Goal: Information Seeking & Learning: Learn about a topic

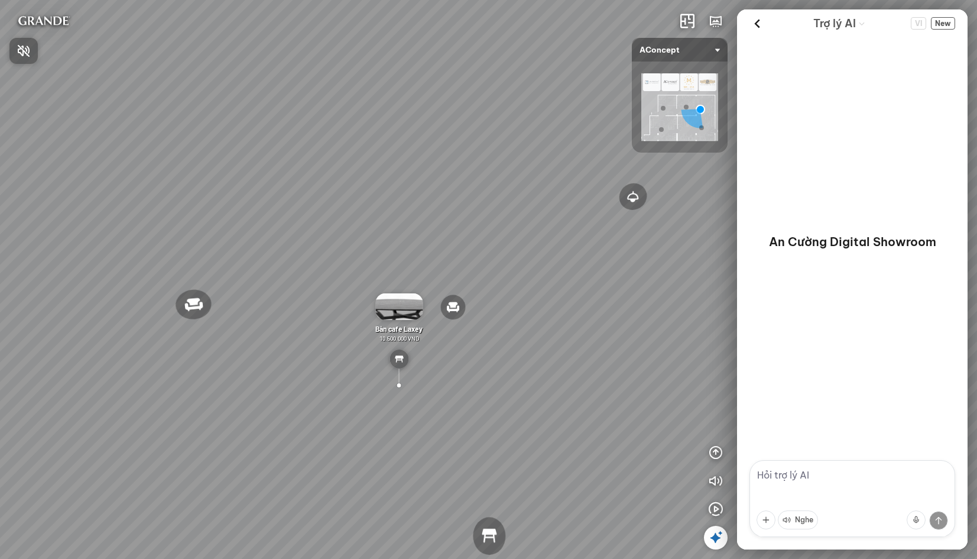
drag, startPoint x: 550, startPoint y: 262, endPoint x: 409, endPoint y: 245, distance: 142.4
click at [451, 252] on div at bounding box center [488, 279] width 977 height 559
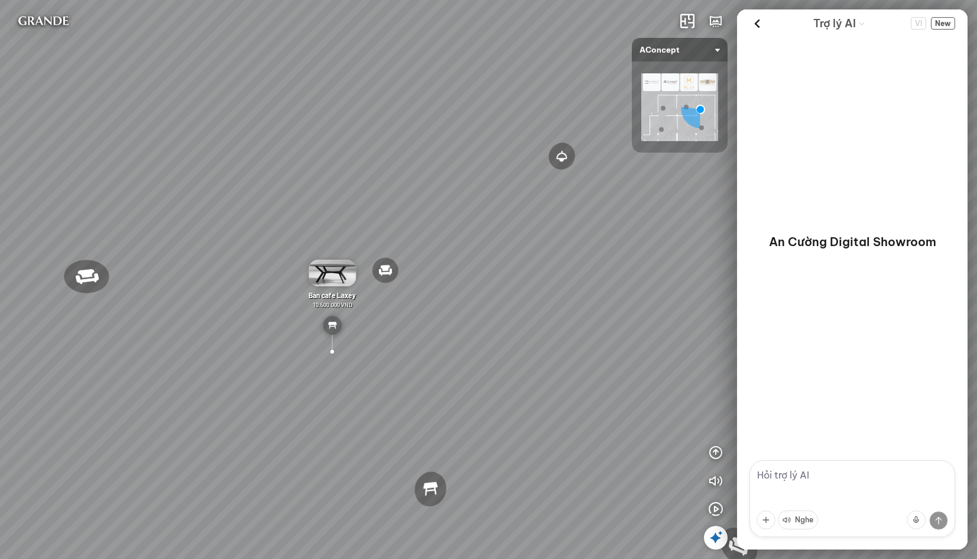
drag, startPoint x: 467, startPoint y: 237, endPoint x: 342, endPoint y: 157, distance: 148.4
click at [342, 157] on div "Đèn trần Reno 5.300.000 VND Giường ngủ Palima 19.000.000 VND Ghế thư giãn Nanna…" at bounding box center [488, 279] width 977 height 559
drag, startPoint x: 488, startPoint y: 200, endPoint x: 229, endPoint y: 293, distance: 274.4
click at [199, 312] on div "Đèn trần Reno 5.300.000 VND Giường ngủ Palima 19.000.000 VND Ghế thư giãn Nanna…" at bounding box center [488, 279] width 977 height 559
drag, startPoint x: 452, startPoint y: 262, endPoint x: -33, endPoint y: 222, distance: 486.5
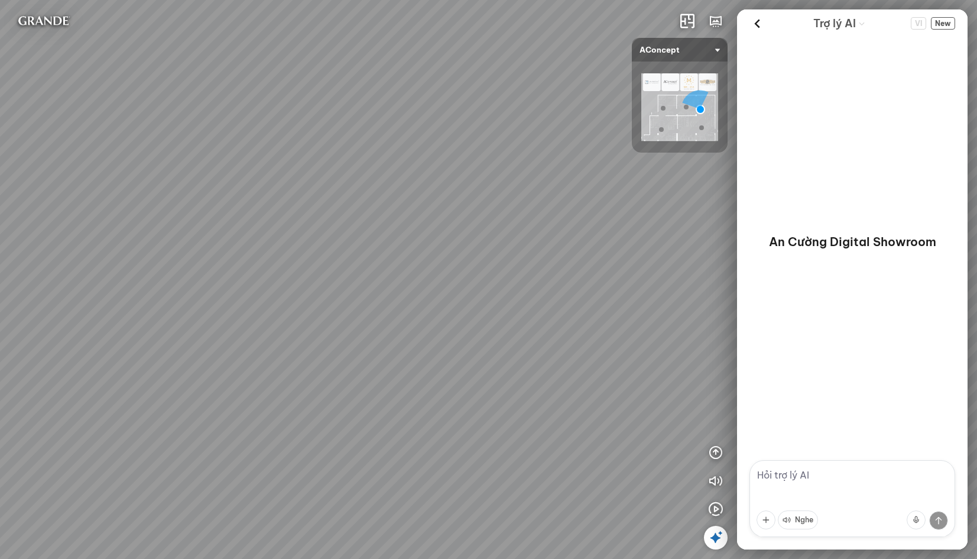
click at [0, 222] on html "Đèn trần Reno 5.300.000 VND Giường ngủ Palima 19.000.000 VND Ghế thư giãn Nanna…" at bounding box center [488, 279] width 977 height 559
drag, startPoint x: 133, startPoint y: 226, endPoint x: 241, endPoint y: 194, distance: 112.3
click at [29, 224] on div "Đèn trần Reno 5.300.000 VND Giường ngủ Palima 19.000.000 VND Ghế thư giãn Nanna…" at bounding box center [488, 279] width 977 height 559
click at [758, 25] on icon at bounding box center [758, 24] width 18 height 18
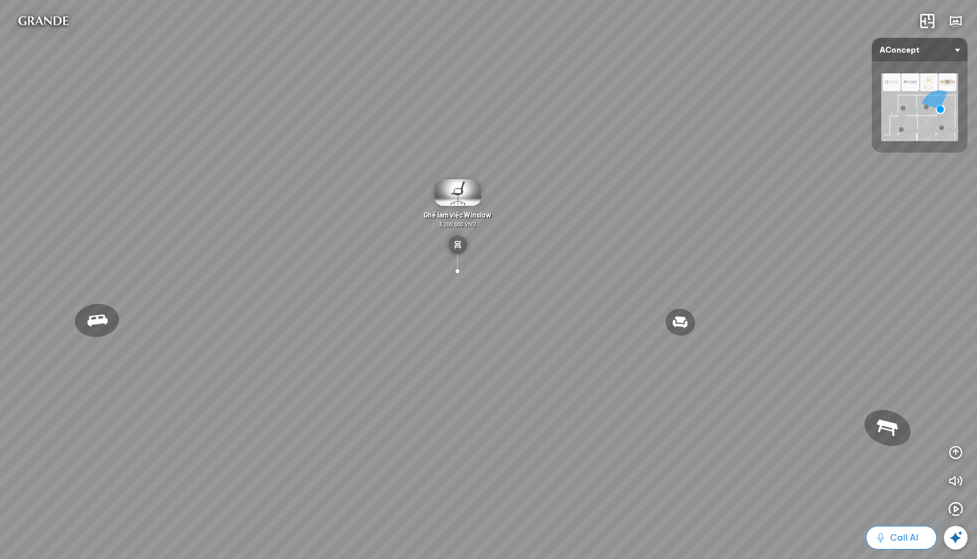
click at [904, 548] on button "Call AI" at bounding box center [901, 538] width 71 height 24
drag, startPoint x: 678, startPoint y: 378, endPoint x: 406, endPoint y: 303, distance: 282.0
click at [481, 320] on div "Đèn trần Reno 5.300.000 VND Giường ngủ Palima 19.000.000 VND Ghế thư giãn Nanna…" at bounding box center [488, 279] width 977 height 559
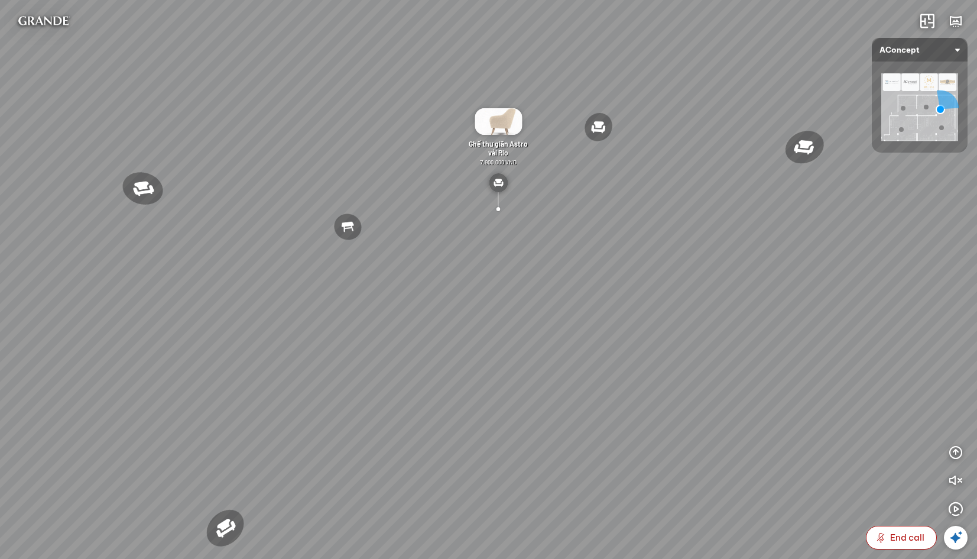
click at [458, 147] on div "Đèn trần Reno 5.300.000 VND Giường ngủ Palima 19.000.000 VND Ghế thư giãn Nanna…" at bounding box center [488, 279] width 977 height 559
click at [914, 544] on span "End call" at bounding box center [907, 537] width 34 height 14
drag, startPoint x: 766, startPoint y: 290, endPoint x: 527, endPoint y: 315, distance: 240.7
click at [542, 315] on div "Đèn trần Reno 5.300.000 VND Giường ngủ Palima 19.000.000 VND Ghế thư giãn Nanna…" at bounding box center [488, 279] width 977 height 559
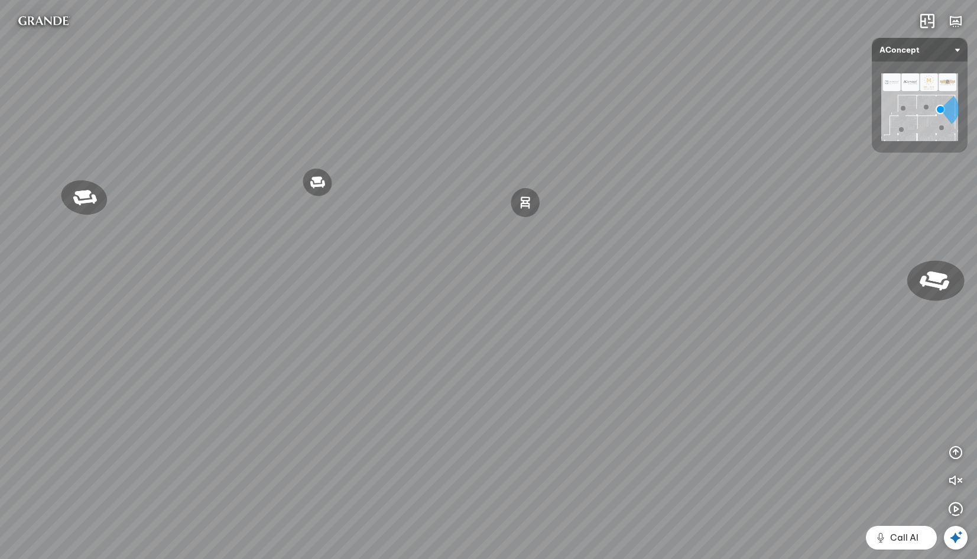
drag, startPoint x: 561, startPoint y: 244, endPoint x: 561, endPoint y: 400, distance: 156.7
click at [561, 400] on div "Đèn trần Reno 5.300.000 VND Giường ngủ Palima 19.000.000 VND Ghế thư giãn Nanna…" at bounding box center [488, 279] width 977 height 559
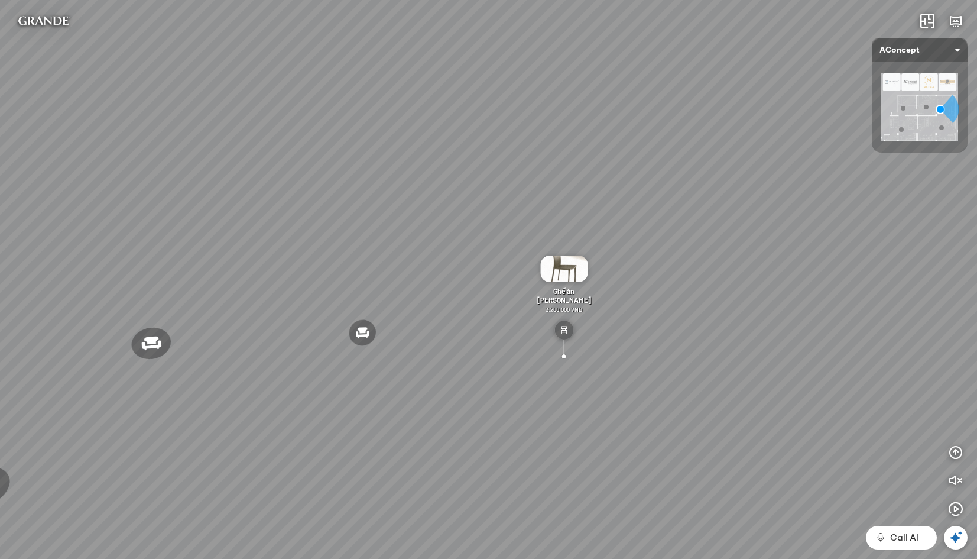
drag, startPoint x: 443, startPoint y: 403, endPoint x: 481, endPoint y: 377, distance: 45.9
click at [481, 377] on div "Đèn trần Reno 5.300.000 VND Giường ngủ Palima 19.000.000 VND Ghế thư giãn Nanna…" at bounding box center [488, 279] width 977 height 559
click at [581, 274] on img at bounding box center [566, 267] width 47 height 27
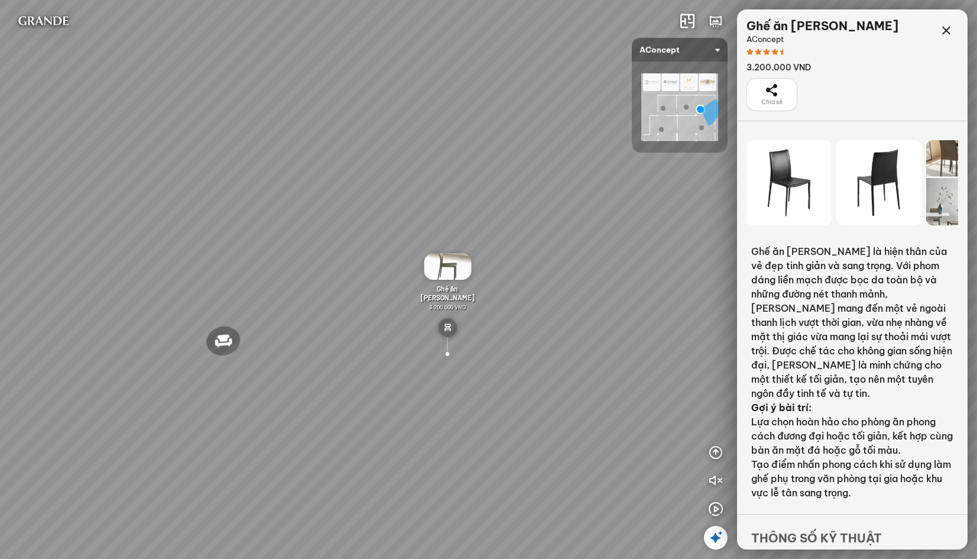
scroll to position [69, 0]
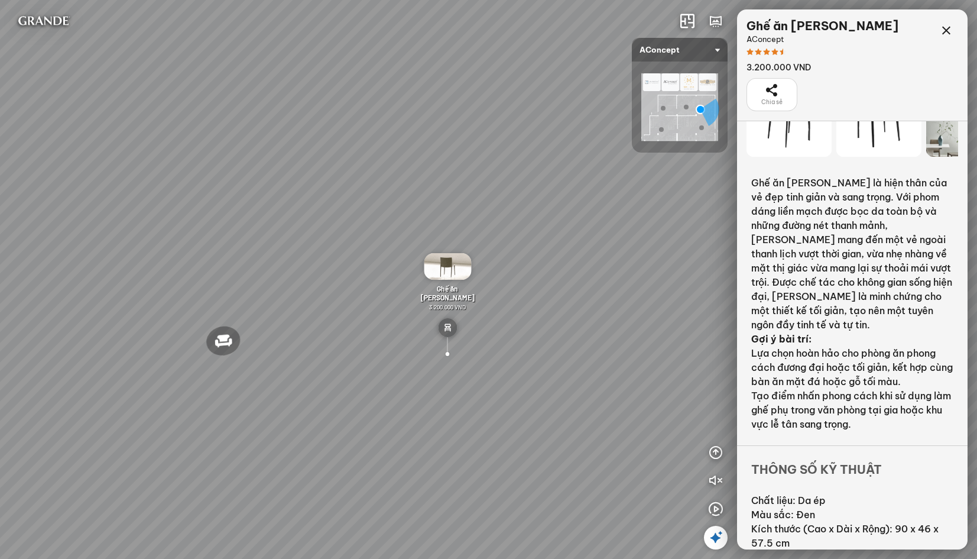
click at [526, 347] on div "Đèn trần Reno 5.300.000 VND Giường ngủ Palima 19.000.000 VND Ghế thư giãn Nanna…" at bounding box center [488, 279] width 977 height 559
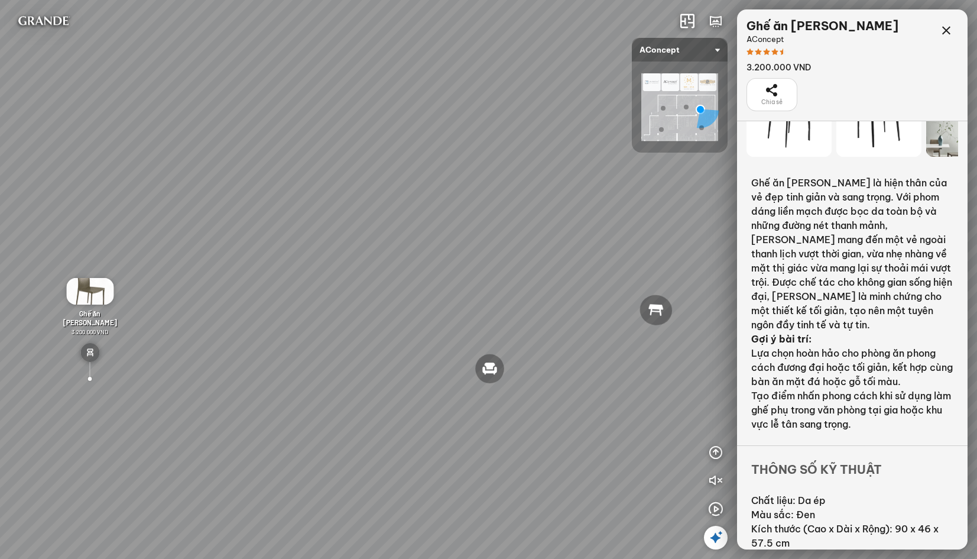
drag, startPoint x: 588, startPoint y: 261, endPoint x: 266, endPoint y: 258, distance: 321.7
click at [266, 258] on div "Đèn trần Reno 5.300.000 VND Giường ngủ Palima 19.000.000 VND Ghế thư giãn Nanna…" at bounding box center [488, 279] width 977 height 559
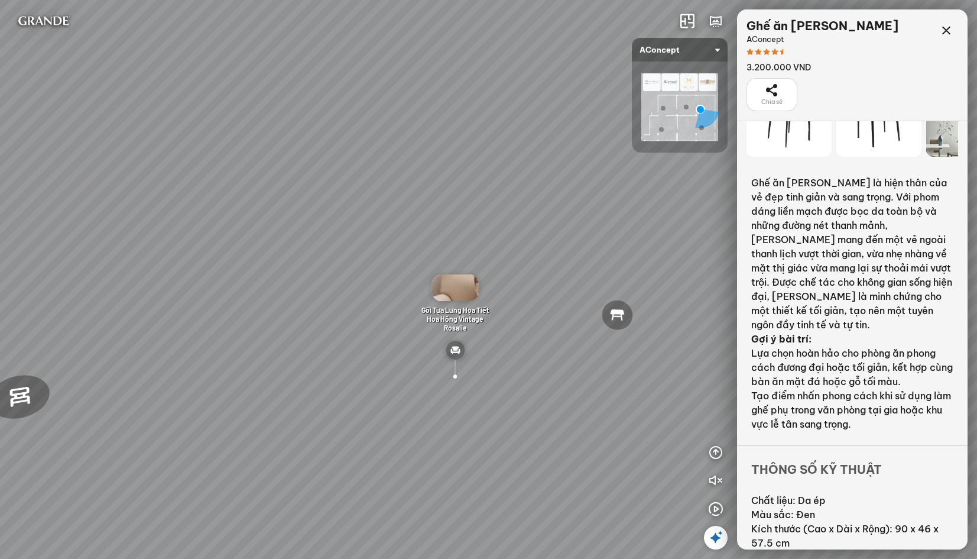
click at [451, 344] on img at bounding box center [455, 350] width 19 height 19
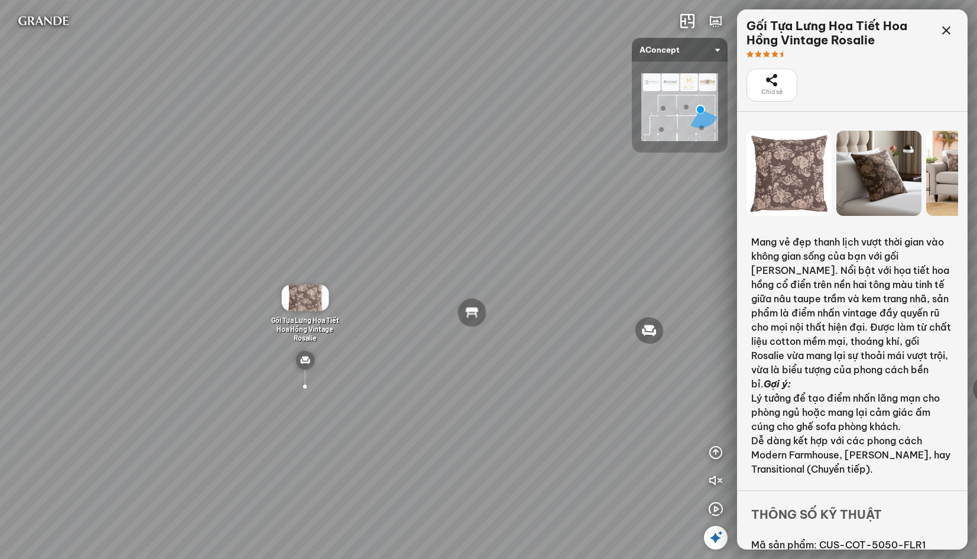
drag, startPoint x: 565, startPoint y: 355, endPoint x: 336, endPoint y: 326, distance: 231.3
click at [374, 335] on div "Đèn trần Reno 5.300.000 VND Giường ngủ Palima 19.000.000 VND Ghế thư giãn Nanna…" at bounding box center [488, 279] width 977 height 559
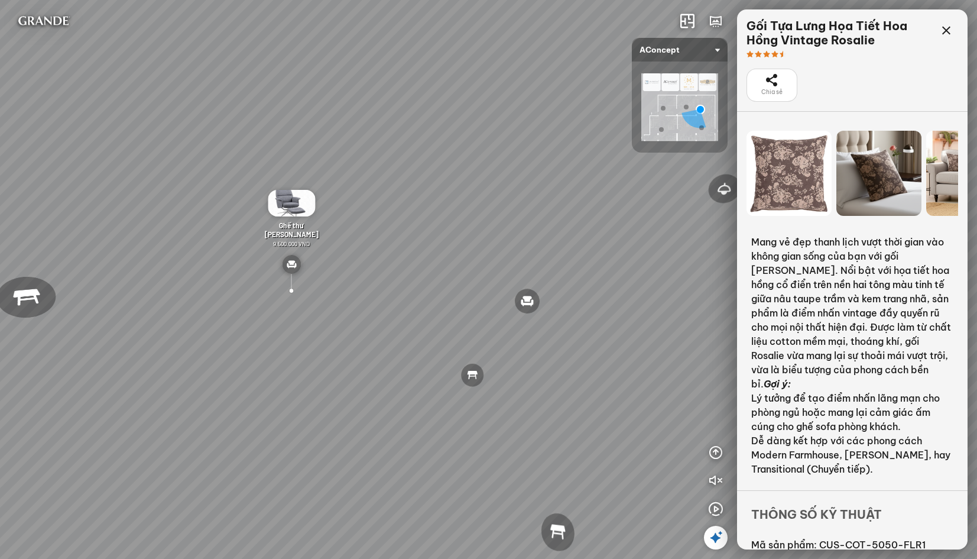
click at [419, 261] on div "Đèn trần Reno 5.300.000 VND Giường ngủ Palima 19.000.000 VND Ghế thư giãn Nanna…" at bounding box center [488, 279] width 977 height 559
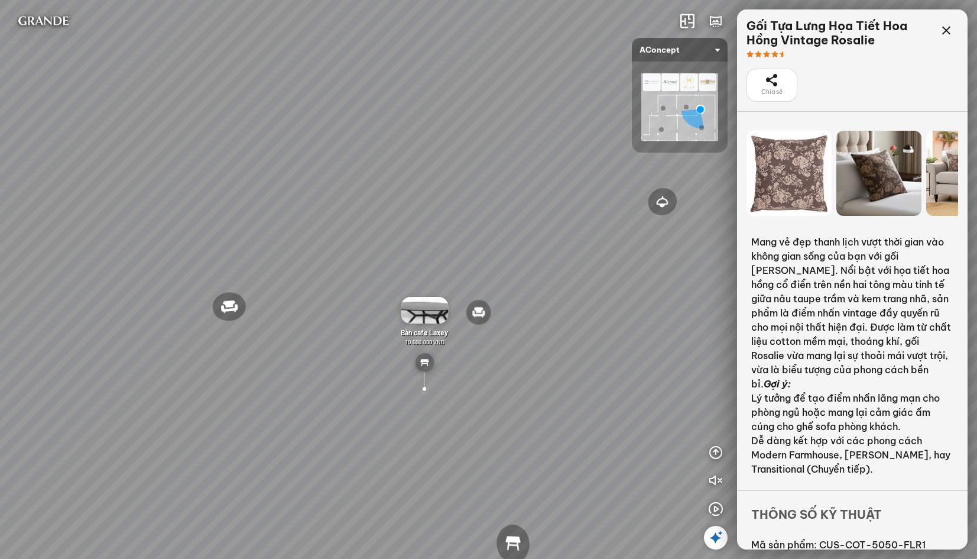
click at [371, 292] on div "Đèn trần Reno 5.300.000 VND Giường ngủ Palima 19.000.000 VND Ghế thư giãn Nanna…" at bounding box center [488, 279] width 977 height 559
click at [366, 283] on div "Đèn trần Reno 5.300.000 VND Giường ngủ Palima 19.000.000 VND Ghế thư giãn Nanna…" at bounding box center [488, 279] width 977 height 559
click at [357, 270] on div "Đèn trần Reno 5.300.000 VND Giường ngủ Palima 19.000.000 VND Ghế thư giãn Nanna…" at bounding box center [488, 279] width 977 height 559
click at [359, 271] on div "Đèn trần Reno 5.300.000 VND Giường ngủ Palima 19.000.000 VND Ghế thư giãn Nanna…" at bounding box center [488, 279] width 977 height 559
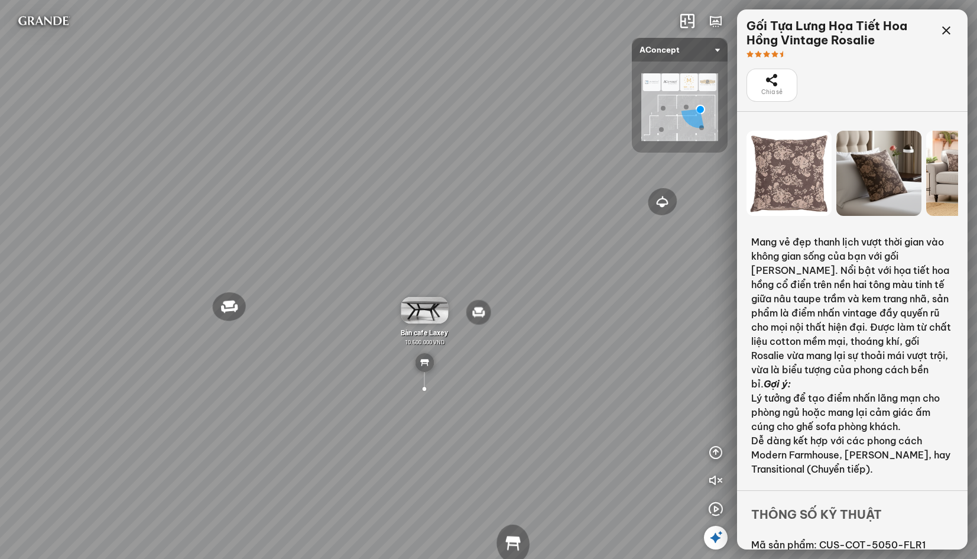
click at [359, 271] on div "Đèn trần Reno 5.300.000 VND Giường ngủ Palima 19.000.000 VND Ghế thư giãn Nanna…" at bounding box center [488, 279] width 977 height 559
drag, startPoint x: 221, startPoint y: 387, endPoint x: 375, endPoint y: 180, distance: 258.5
click at [375, 180] on div "Đèn trần Reno 5.300.000 VND Giường ngủ Palima 19.000.000 VND Ghế thư giãn Nanna…" at bounding box center [488, 279] width 977 height 559
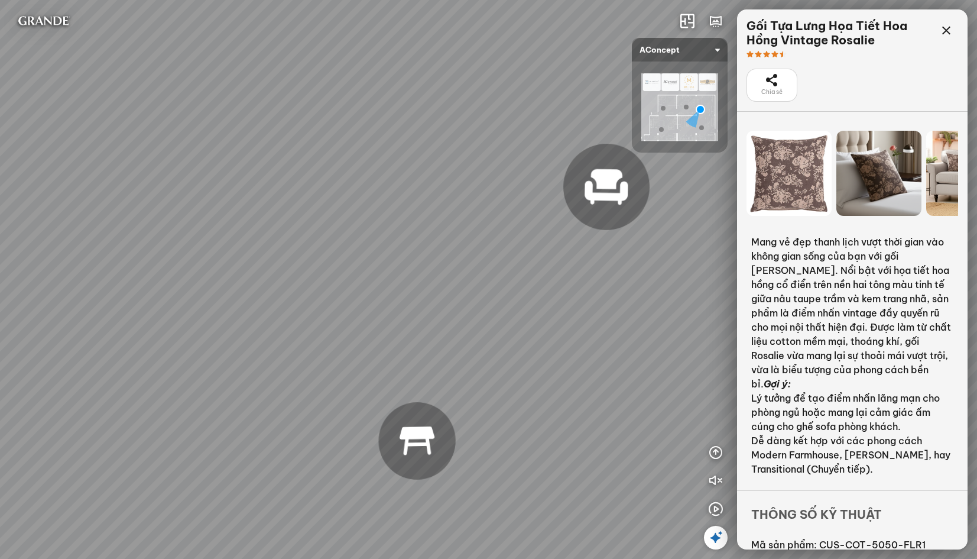
drag, startPoint x: 375, startPoint y: 196, endPoint x: 404, endPoint y: 267, distance: 76.9
click at [404, 267] on div "Đèn trần Reno 5.300.000 VND Giường ngủ Palima 19.000.000 VND Ghế thư giãn Nanna…" at bounding box center [488, 279] width 977 height 559
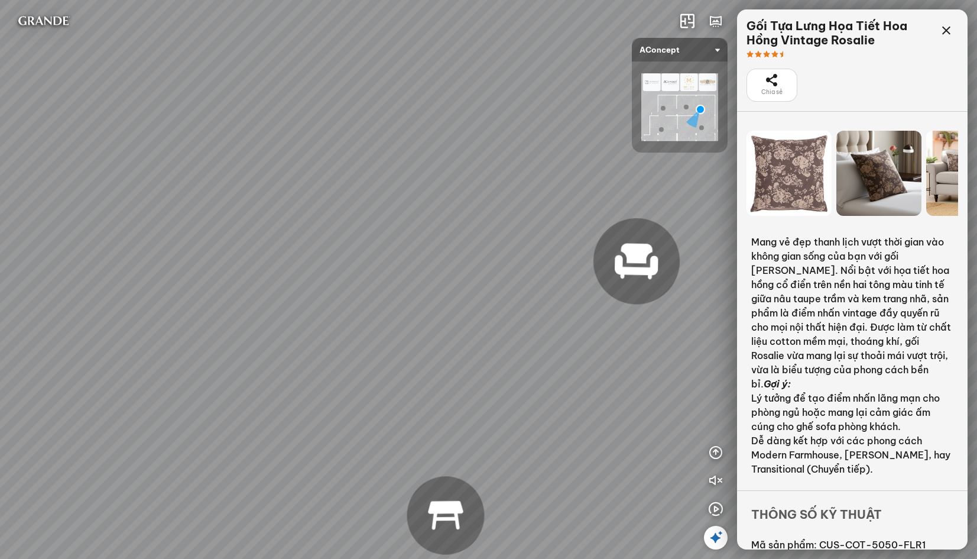
click at [260, 147] on div "Đèn trần Reno 5.300.000 VND Giường ngủ Palima 19.000.000 VND Ghế thư giãn Nanna…" at bounding box center [488, 279] width 977 height 559
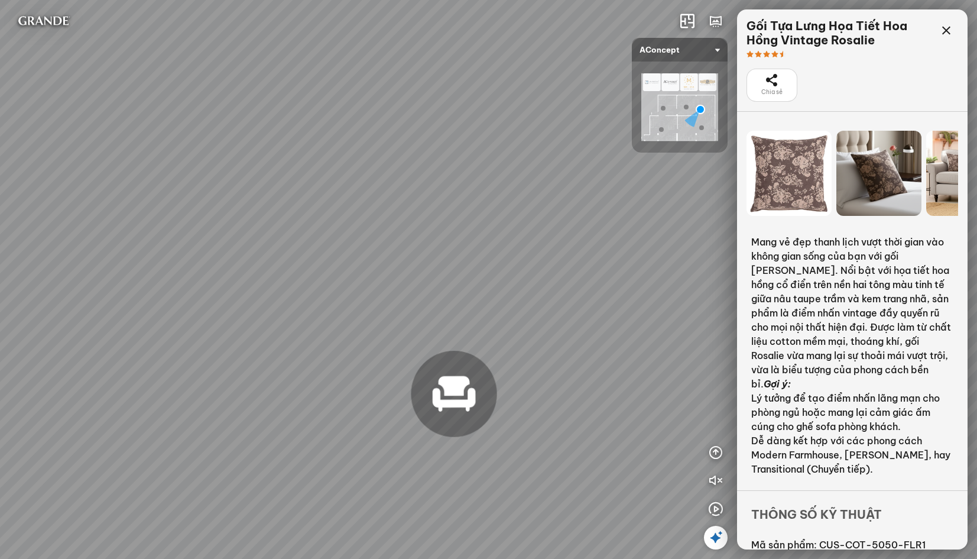
drag, startPoint x: 232, startPoint y: 302, endPoint x: 406, endPoint y: 219, distance: 192.3
click at [401, 219] on div "Đèn trần Reno 5.300.000 VND Giường ngủ Palima 19.000.000 VND Ghế thư giãn Nanna…" at bounding box center [488, 279] width 977 height 559
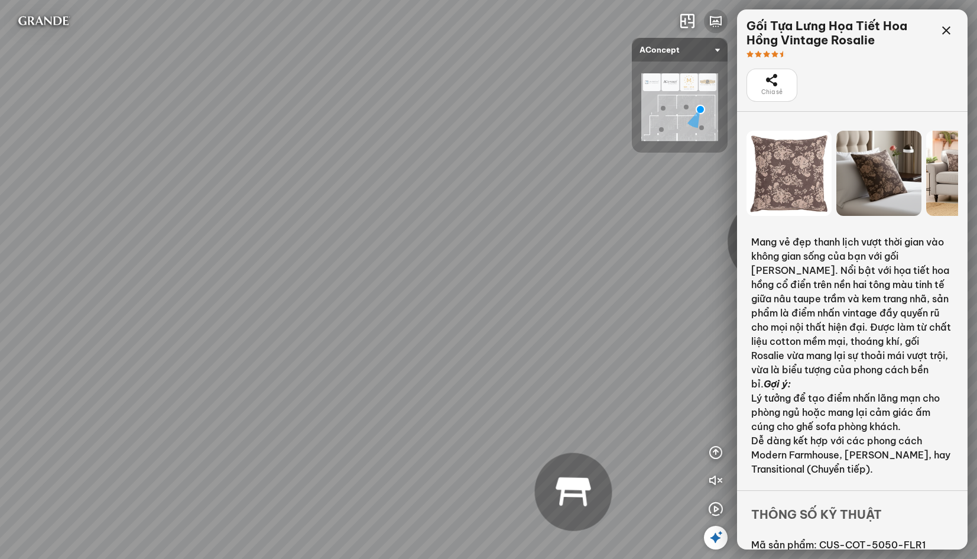
click at [718, 22] on icon "button" at bounding box center [716, 21] width 14 height 14
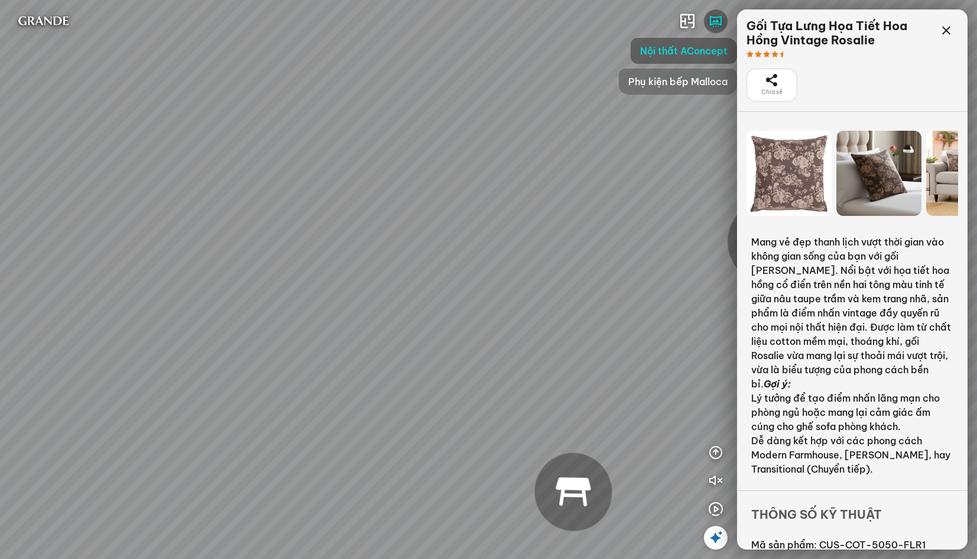
click at [683, 89] on div "Phụ kiện bếp Malloca" at bounding box center [678, 82] width 118 height 26
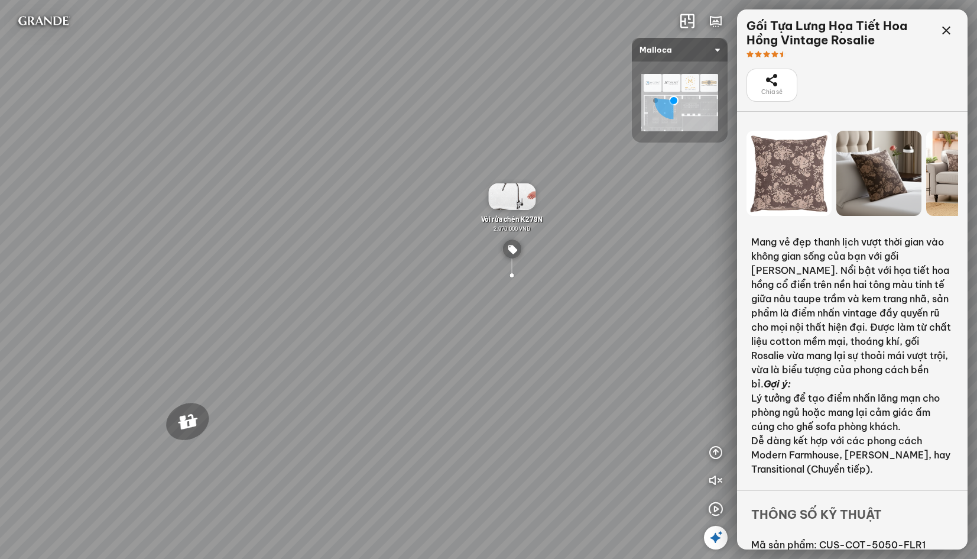
drag, startPoint x: 350, startPoint y: 227, endPoint x: 516, endPoint y: 213, distance: 166.1
click at [516, 213] on div "Chậu rửa chén hai hộc bán thủ công Malloca MS 610T 9.460.000 VND Máy hút khói k…" at bounding box center [488, 279] width 977 height 559
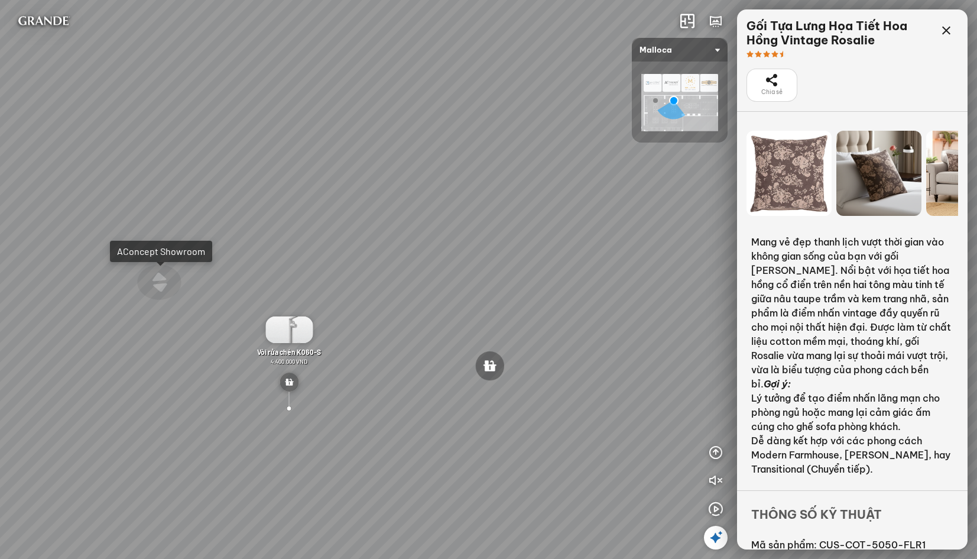
drag, startPoint x: 218, startPoint y: 268, endPoint x: 396, endPoint y: 247, distance: 179.9
click at [380, 247] on div "Chậu rửa chén hai hộc bán thủ công Malloca MS 610T 9.460.000 VND Máy hút khói k…" at bounding box center [488, 279] width 977 height 559
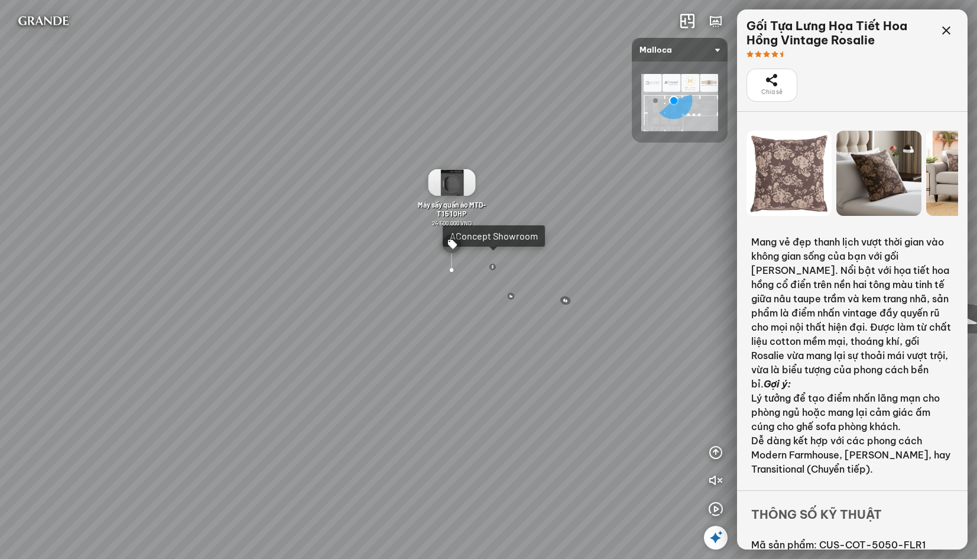
drag, startPoint x: 329, startPoint y: 297, endPoint x: 128, endPoint y: 251, distance: 205.6
click at [322, 296] on div "Chậu rửa chén hai hộc bán thủ công Malloca MS 610T 9.460.000 VND Máy hút khói k…" at bounding box center [488, 279] width 977 height 559
drag, startPoint x: 468, startPoint y: 258, endPoint x: 370, endPoint y: 288, distance: 102.5
click at [370, 288] on div "Chậu rửa chén hai hộc bán thủ công Malloca MS 610T 9.460.000 VND Máy hút khói k…" at bounding box center [488, 279] width 977 height 559
drag, startPoint x: 475, startPoint y: 293, endPoint x: 180, endPoint y: 307, distance: 295.4
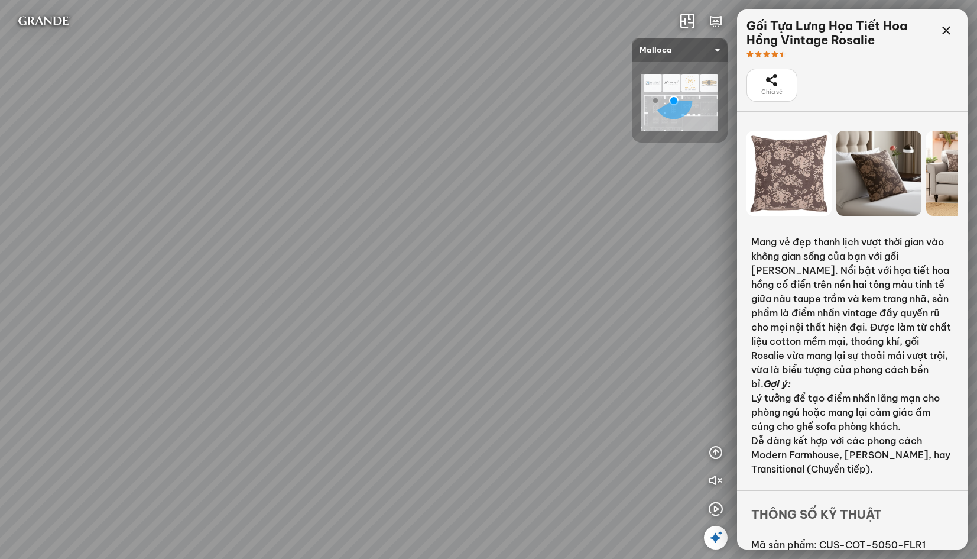
click at [180, 307] on div "Chậu rửa chén hai hộc bán thủ công Malloca MS 610T 9.460.000 VND Máy hút khói k…" at bounding box center [488, 279] width 977 height 559
drag, startPoint x: 205, startPoint y: 326, endPoint x: 429, endPoint y: 342, distance: 224.1
click at [428, 344] on div "Chậu rửa chén hai hộc bán thủ công Malloca MS 610T 9.460.000 VND Máy hút khói k…" at bounding box center [488, 279] width 977 height 559
drag, startPoint x: 471, startPoint y: 339, endPoint x: 294, endPoint y: 329, distance: 177.0
click at [294, 329] on div "Chậu rửa chén hai hộc bán thủ công Malloca MS 610T 9.460.000 VND Máy hút khói k…" at bounding box center [488, 279] width 977 height 559
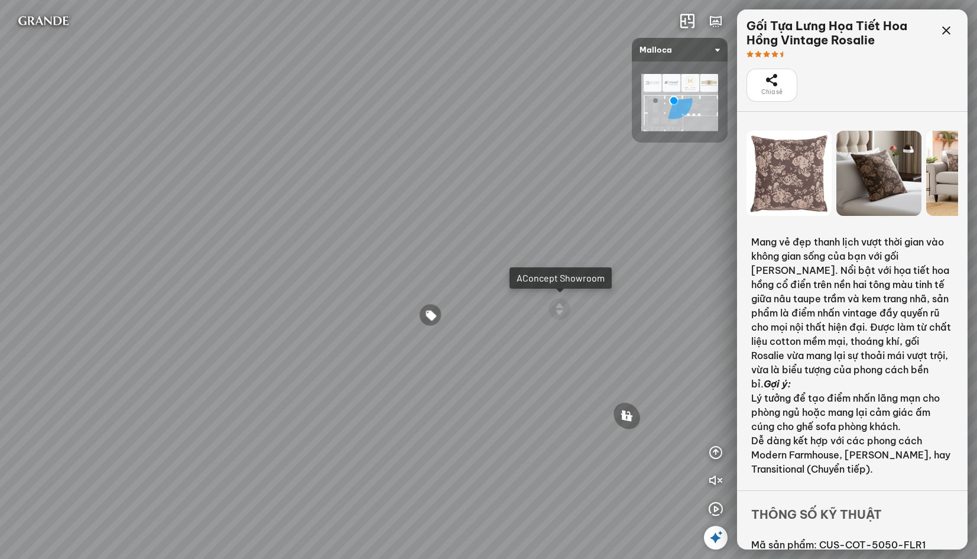
drag, startPoint x: 400, startPoint y: 316, endPoint x: 287, endPoint y: 320, distance: 113.0
click at [313, 327] on div "Chậu rửa chén hai hộc bán thủ công Malloca MS 610T 9.460.000 VND Máy hút khói k…" at bounding box center [488, 279] width 977 height 559
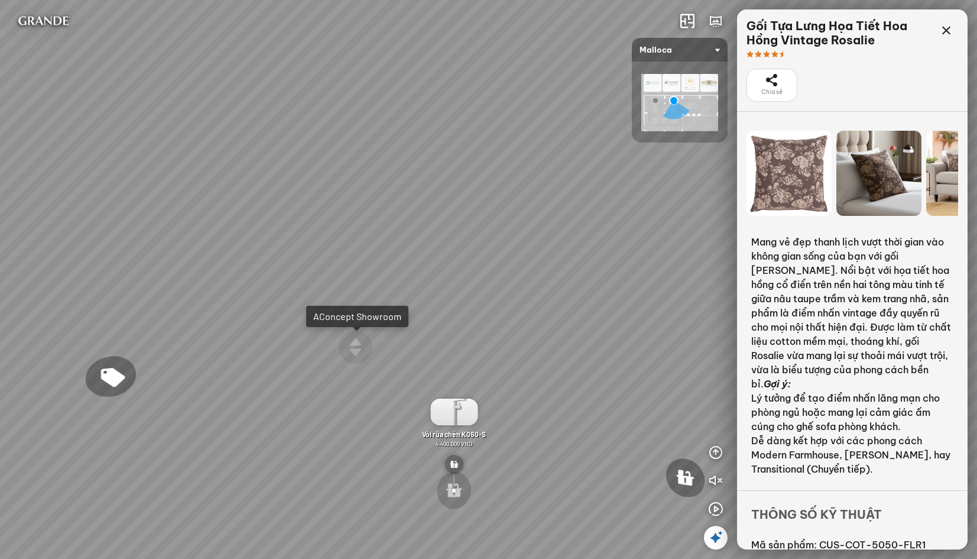
drag, startPoint x: 375, startPoint y: 324, endPoint x: 210, endPoint y: 299, distance: 166.8
click at [257, 308] on div "Chậu rửa chén hai hộc bán thủ công Malloca MS 610T 9.460.000 VND Máy hút khói k…" at bounding box center [488, 279] width 977 height 559
drag, startPoint x: 387, startPoint y: 318, endPoint x: 163, endPoint y: 268, distance: 229.7
click at [166, 271] on div "Chậu rửa chén hai hộc bán thủ công Malloca MS 610T 9.460.000 VND Máy hút khói k…" at bounding box center [488, 279] width 977 height 559
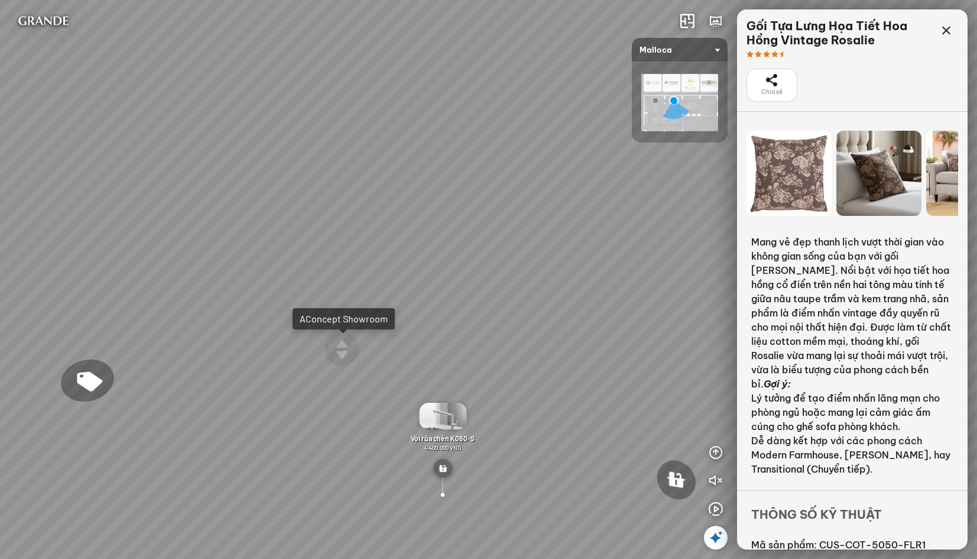
drag, startPoint x: 378, startPoint y: 260, endPoint x: 160, endPoint y: 234, distance: 219.8
click at [160, 234] on div "Chậu rửa chén hai hộc bán thủ công Malloca MS 610T 9.460.000 VND Máy hút khói k…" at bounding box center [488, 279] width 977 height 559
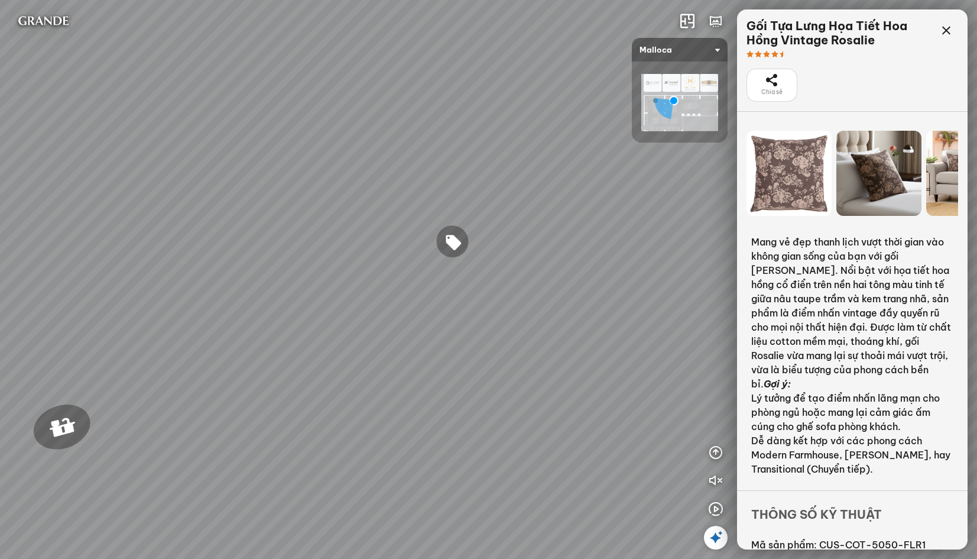
drag, startPoint x: 394, startPoint y: 280, endPoint x: 85, endPoint y: 168, distance: 329.4
click at [85, 168] on div "Chậu rửa chén hai hộc bán thủ công Malloca MS 610T 9.460.000 VND Máy hút khói k…" at bounding box center [488, 279] width 977 height 559
drag, startPoint x: 496, startPoint y: 271, endPoint x: 467, endPoint y: 54, distance: 218.4
click at [467, 54] on div "Chậu rửa chén hai hộc bán thủ công Malloca MS 610T 9.460.000 VND Máy hút khói k…" at bounding box center [488, 279] width 977 height 559
drag, startPoint x: 402, startPoint y: 358, endPoint x: 365, endPoint y: 174, distance: 187.5
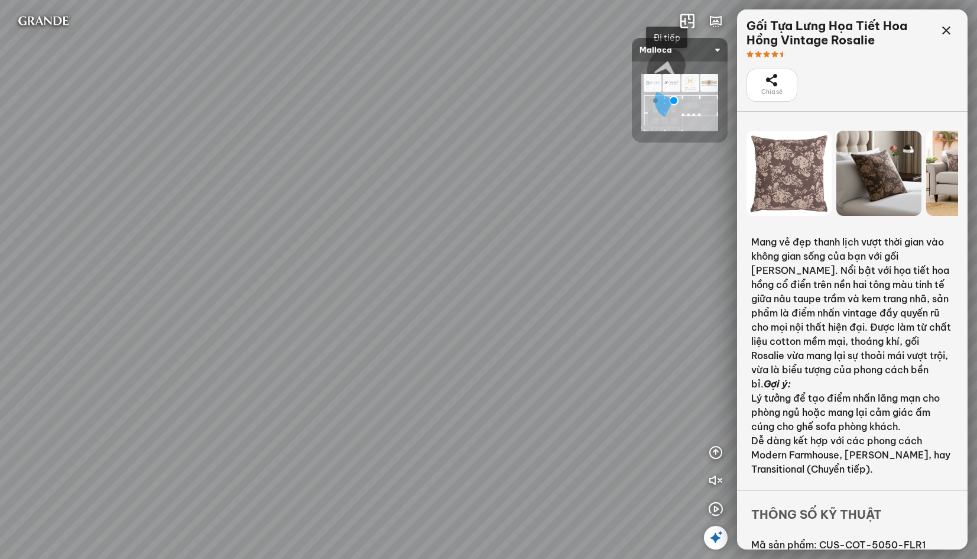
click at [375, 215] on div "Chậu rửa chén hai hộc bán thủ công Malloca MS 610T 9.460.000 VND Máy hút khói k…" at bounding box center [488, 279] width 977 height 559
click at [543, 425] on div "Chậu rửa chén hai hộc bán thủ công Malloca MS 610T 9.460.000 VND Máy hút khói k…" at bounding box center [488, 279] width 977 height 559
drag, startPoint x: 364, startPoint y: 299, endPoint x: 517, endPoint y: 296, distance: 153.2
click at [464, 290] on div "Chậu rửa chén MS 6075 6.710.000 VND Vòi chậu rửa chén MF-043 7.920.000 VND Vòi …" at bounding box center [488, 279] width 977 height 559
drag, startPoint x: 359, startPoint y: 301, endPoint x: 529, endPoint y: 314, distance: 170.8
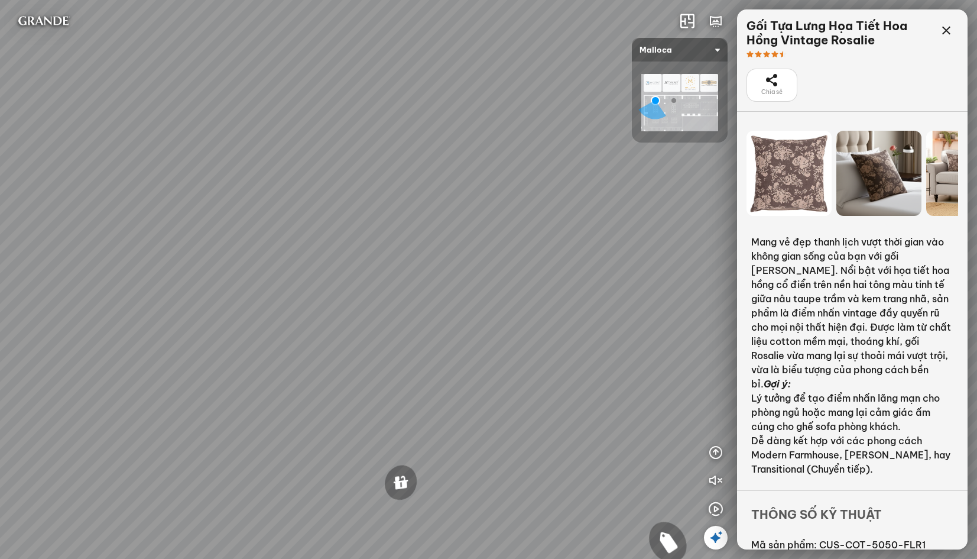
click at [511, 306] on div "Chậu rửa chén MS 6075 6.710.000 VND Vòi chậu rửa chén MF-043 7.920.000 VND Vòi …" at bounding box center [488, 279] width 977 height 559
drag, startPoint x: 514, startPoint y: 316, endPoint x: 140, endPoint y: 331, distance: 374.6
click at [127, 338] on div "Chậu rửa chén MS 6075 6.710.000 VND Vòi chậu rửa chén MF-043 7.920.000 VND Vòi …" at bounding box center [488, 279] width 977 height 559
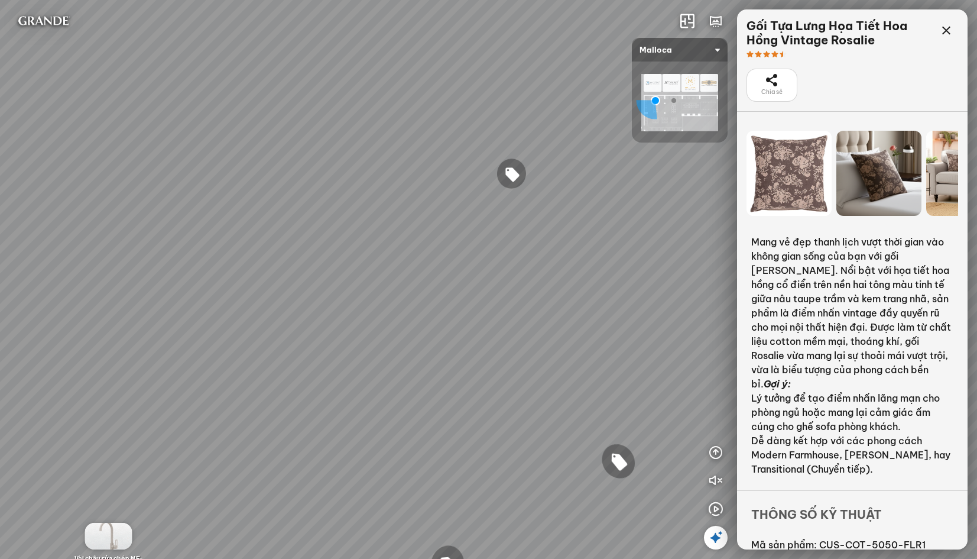
drag, startPoint x: 407, startPoint y: 312, endPoint x: 219, endPoint y: 305, distance: 188.2
click at [204, 314] on div "Chậu rửa chén MS 6075 6.710.000 VND Vòi chậu rửa chén MF-043 7.920.000 VND Vòi …" at bounding box center [488, 279] width 977 height 559
drag, startPoint x: 505, startPoint y: 326, endPoint x: 341, endPoint y: 305, distance: 165.1
click at [321, 318] on div "Chậu rửa chén MS 6075 6.710.000 VND Vòi chậu rửa chén MF-043 7.920.000 VND Vòi …" at bounding box center [488, 279] width 977 height 559
drag, startPoint x: 498, startPoint y: 325, endPoint x: 520, endPoint y: 334, distance: 23.6
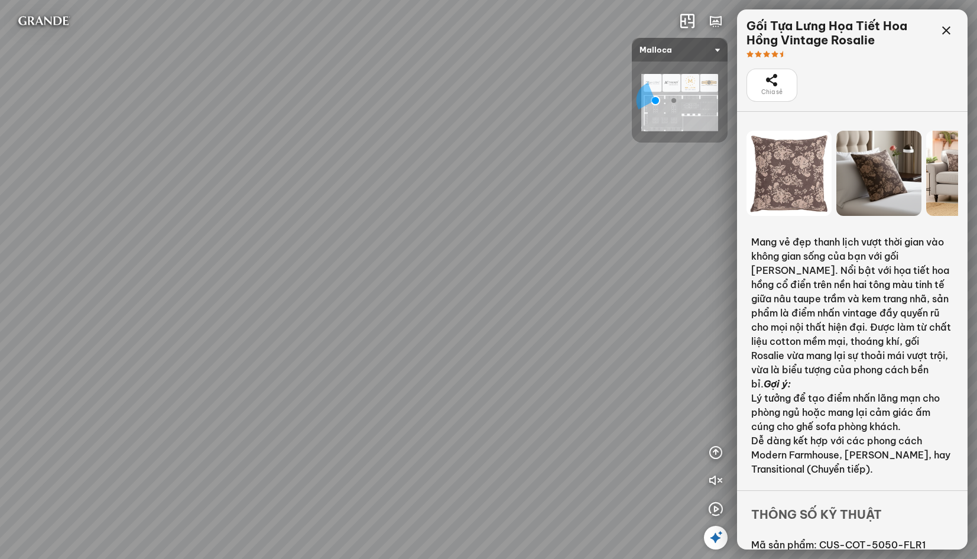
click at [520, 334] on div "Chậu rửa chén MS 6075 6.710.000 VND Vòi chậu rửa chén MF-043 7.920.000 VND Vòi …" at bounding box center [488, 279] width 977 height 559
drag, startPoint x: 371, startPoint y: 322, endPoint x: 607, endPoint y: 316, distance: 236.6
click at [585, 310] on div "Chậu rửa chén MS 6075 6.710.000 VND Vòi chậu rửa chén MF-043 7.920.000 VND Vòi …" at bounding box center [488, 279] width 977 height 559
drag, startPoint x: 386, startPoint y: 314, endPoint x: 494, endPoint y: 278, distance: 114.1
click at [464, 281] on div "Chậu rửa chén MS 6075 6.710.000 VND Vòi chậu rửa chén MF-043 7.920.000 VND Vòi …" at bounding box center [488, 279] width 977 height 559
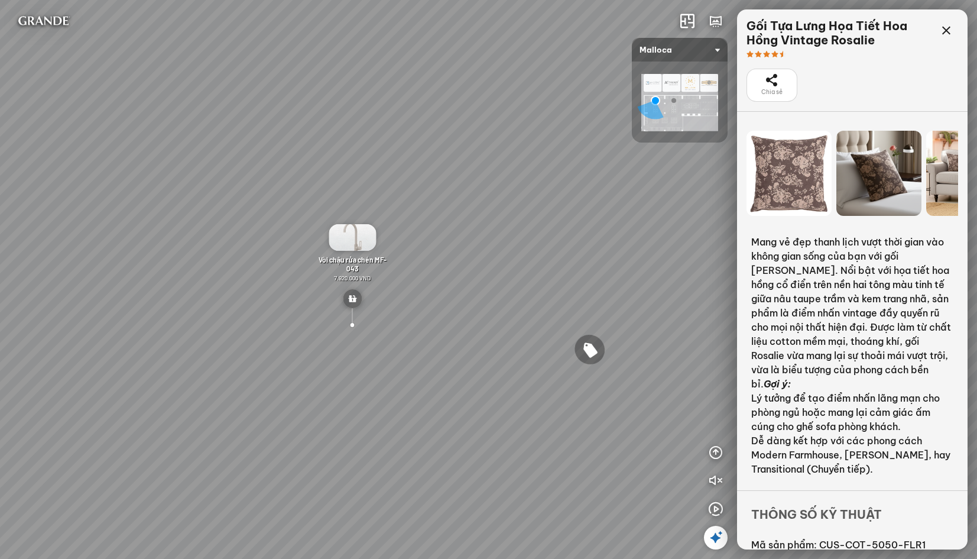
drag, startPoint x: 471, startPoint y: 306, endPoint x: 522, endPoint y: 218, distance: 101.4
click at [522, 218] on div "Chậu rửa chén MS 6075 6.710.000 VND Vòi chậu rửa chén MF-043 7.920.000 VND Vòi …" at bounding box center [488, 279] width 977 height 559
